Goal: Task Accomplishment & Management: Manage account settings

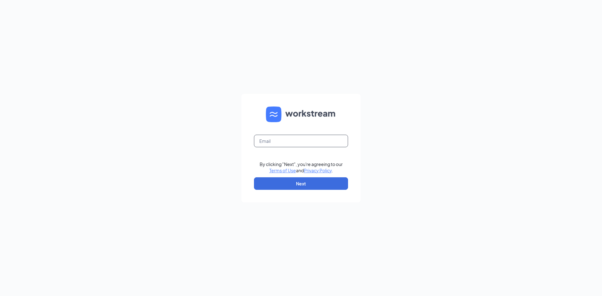
click at [306, 143] on input "text" at bounding box center [301, 141] width 94 height 13
type input "unitybowler08@gmail.com"
click at [325, 178] on button "Next" at bounding box center [301, 183] width 94 height 13
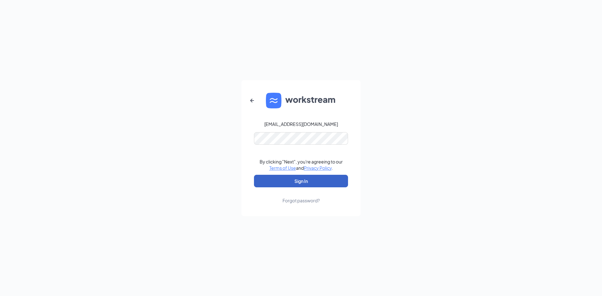
click at [323, 181] on button "Sign In" at bounding box center [301, 181] width 94 height 13
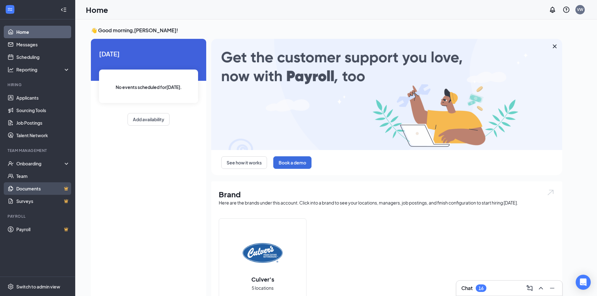
click at [32, 187] on link "Documents" at bounding box center [43, 188] width 54 height 13
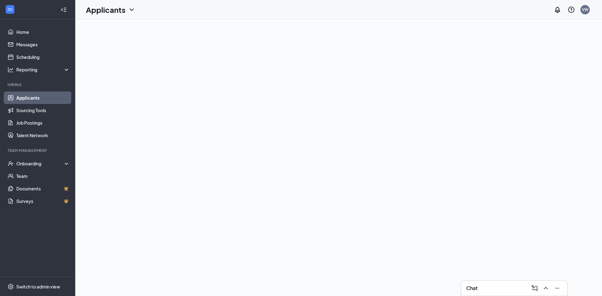
click at [37, 155] on li "Team Management Onboarding Team Documents Surveys" at bounding box center [37, 178] width 75 height 60
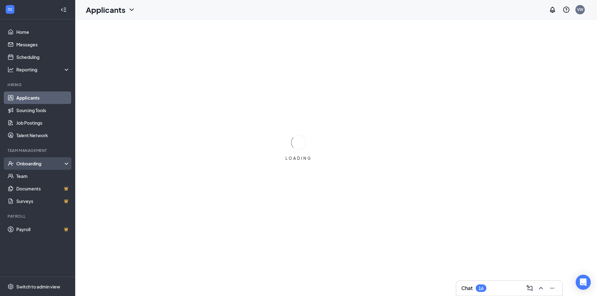
click at [36, 162] on div "Onboarding" at bounding box center [40, 163] width 48 height 6
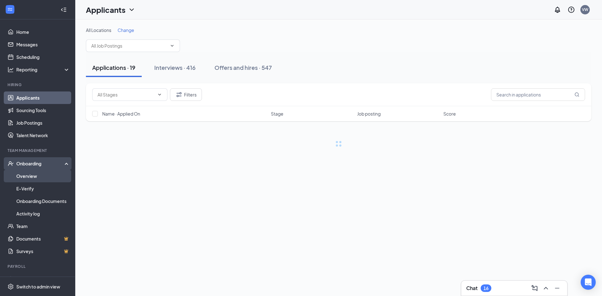
click at [34, 179] on link "Overview" at bounding box center [43, 176] width 54 height 13
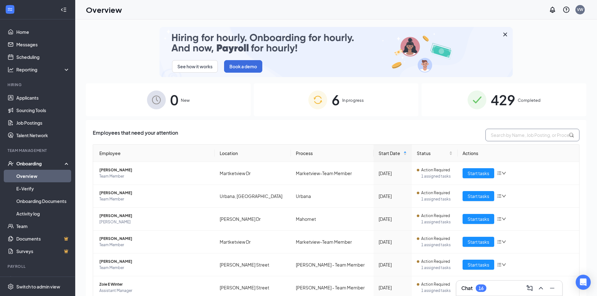
click at [521, 137] on input "text" at bounding box center [533, 135] width 94 height 13
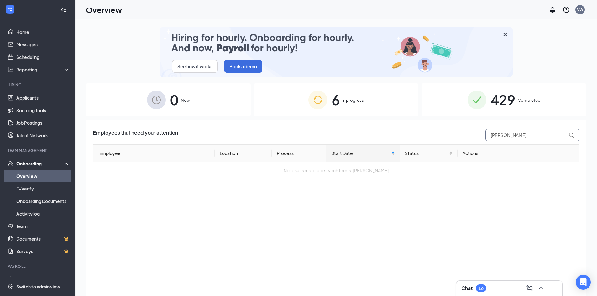
click at [510, 135] on input "[PERSON_NAME]" at bounding box center [533, 135] width 94 height 13
type input "[PERSON_NAME]"
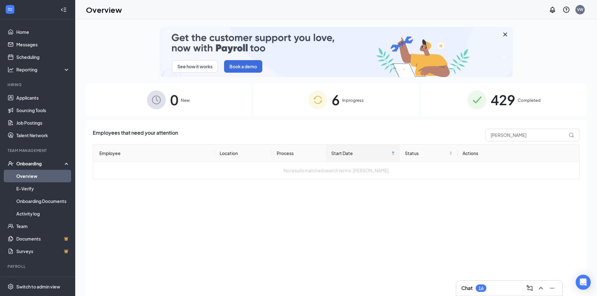
click at [36, 174] on link "Overview" at bounding box center [43, 176] width 54 height 13
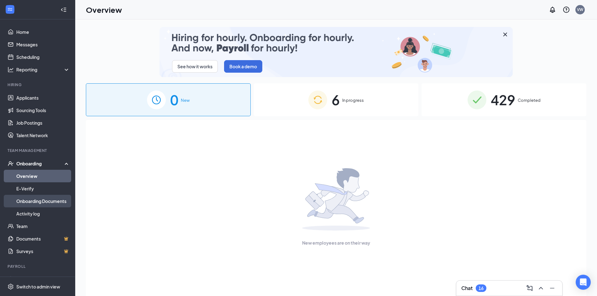
click at [47, 201] on link "Onboarding Documents" at bounding box center [43, 201] width 54 height 13
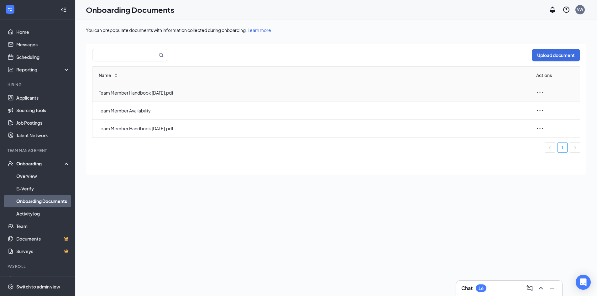
click at [539, 94] on icon "ellipsis" at bounding box center [540, 93] width 8 height 8
click at [511, 108] on div "View and download" at bounding box center [506, 107] width 68 height 8
